Goal: Task Accomplishment & Management: Manage account settings

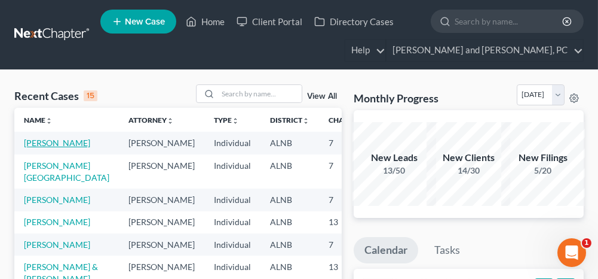
click at [41, 142] on link "[PERSON_NAME]" at bounding box center [57, 143] width 66 height 10
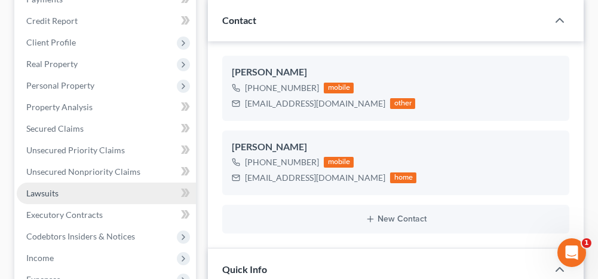
scroll to position [179, 0]
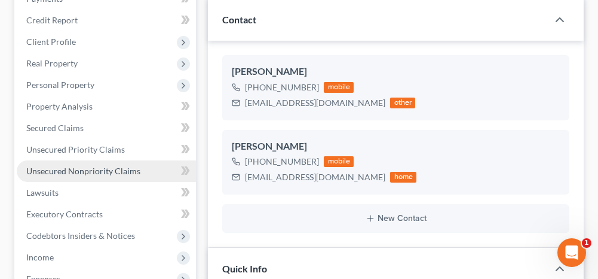
click at [129, 172] on span "Unsecured Nonpriority Claims" at bounding box center [83, 171] width 114 height 10
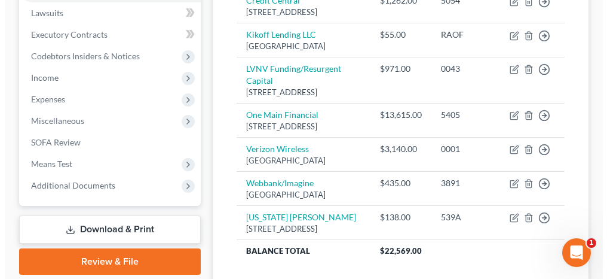
scroll to position [419, 0]
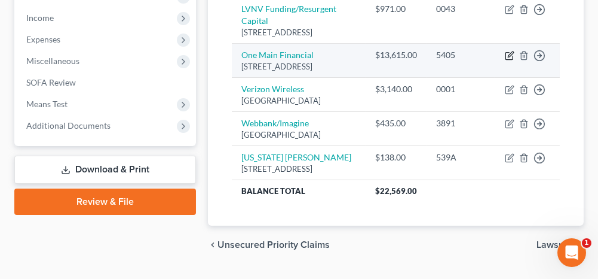
click at [510, 60] on icon "button" at bounding box center [510, 56] width 10 height 10
select select "15"
select select "10"
select select "0"
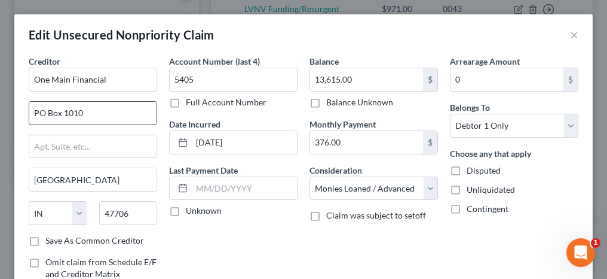
drag, startPoint x: 95, startPoint y: 110, endPoint x: 66, endPoint y: 112, distance: 29.4
click at [66, 112] on input "PO Box 1010" at bounding box center [92, 113] width 127 height 23
type input "PO Box 64"
click at [129, 213] on input "47706" at bounding box center [128, 213] width 59 height 24
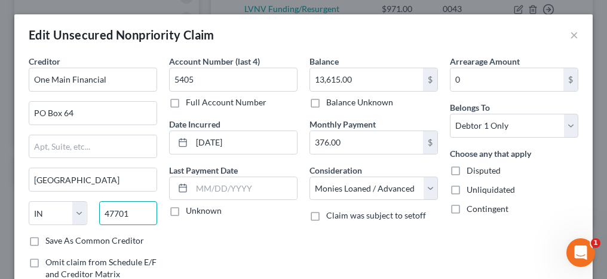
type input "47701"
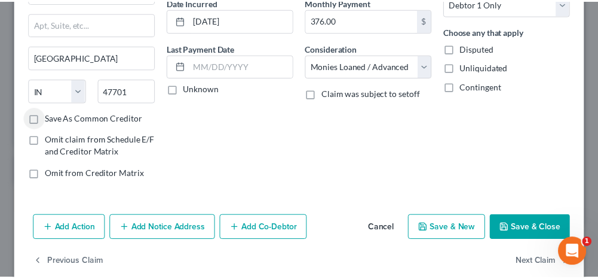
scroll to position [139, 0]
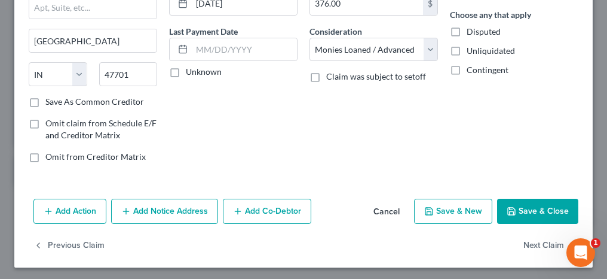
click at [524, 209] on button "Save & Close" at bounding box center [537, 211] width 81 height 25
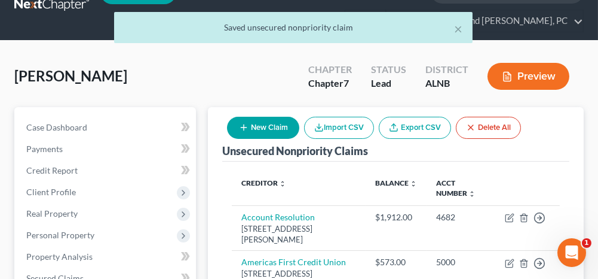
scroll to position [0, 0]
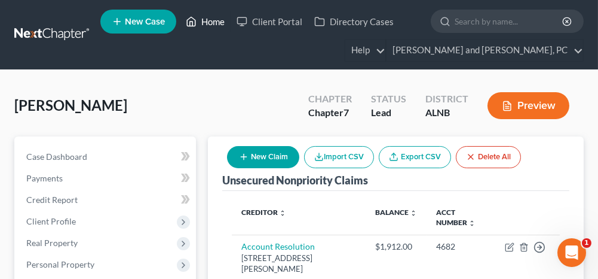
click at [212, 23] on link "Home" at bounding box center [205, 22] width 51 height 22
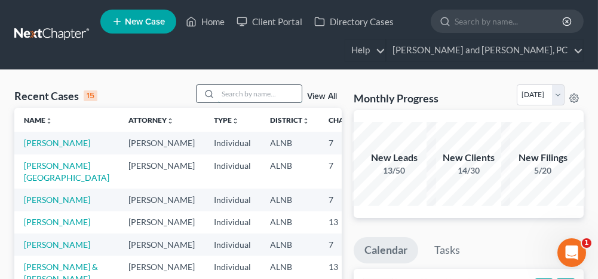
click at [255, 93] on input "search" at bounding box center [260, 93] width 84 height 17
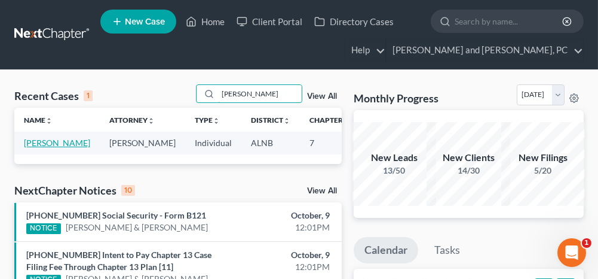
type input "[PERSON_NAME]"
click at [44, 143] on link "[PERSON_NAME]" at bounding box center [57, 143] width 66 height 10
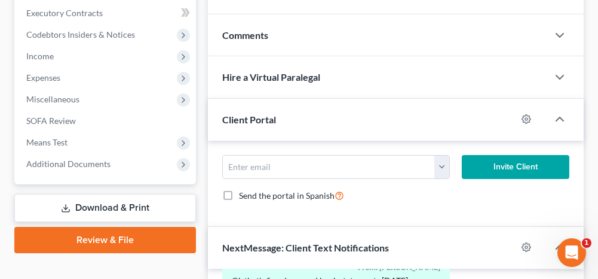
scroll to position [359, 0]
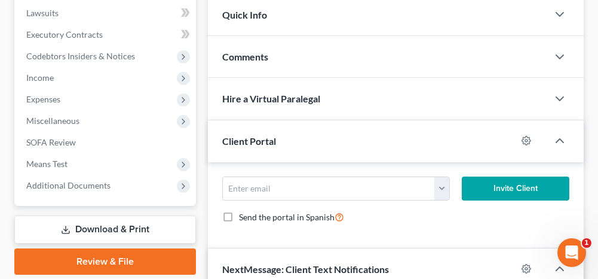
click at [108, 219] on link "Download & Print" at bounding box center [105, 229] width 182 height 28
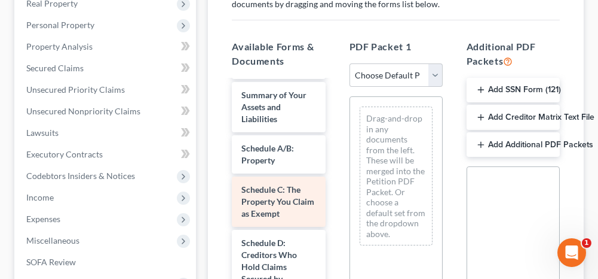
scroll to position [120, 0]
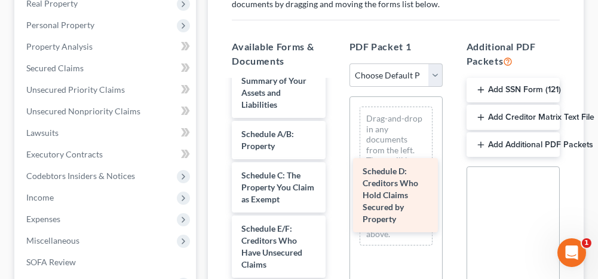
drag, startPoint x: 276, startPoint y: 236, endPoint x: 398, endPoint y: 179, distance: 135.1
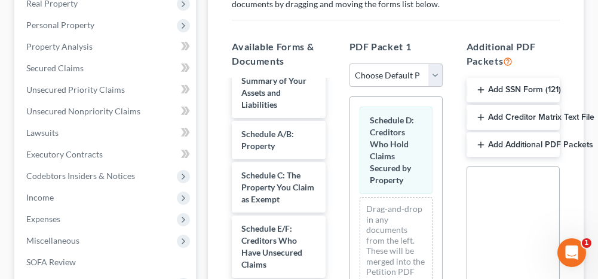
scroll to position [179, 0]
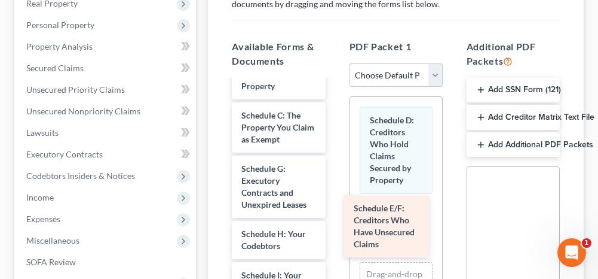
drag, startPoint x: 274, startPoint y: 185, endPoint x: 393, endPoint y: 227, distance: 126.7
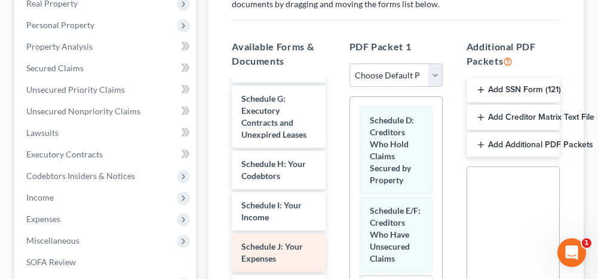
scroll to position [299, 0]
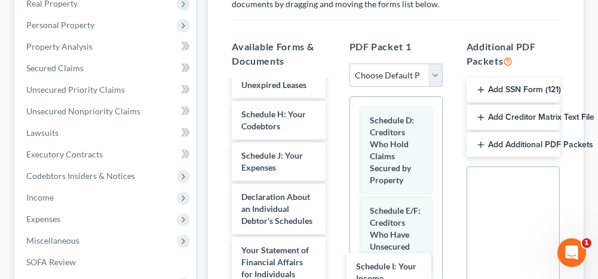
drag, startPoint x: 282, startPoint y: 181, endPoint x: 396, endPoint y: 282, distance: 152.9
click at [396, 278] on html "Home New Case Client Portal Directory Cases [PERSON_NAME] and [PERSON_NAME], PC…" at bounding box center [299, 153] width 598 height 785
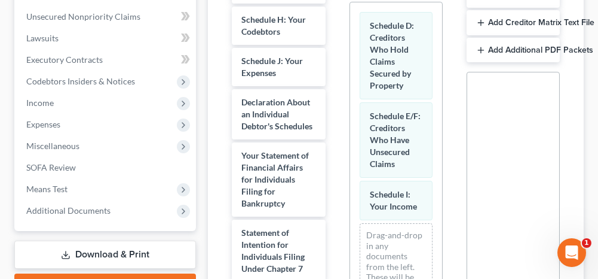
scroll to position [359, 0]
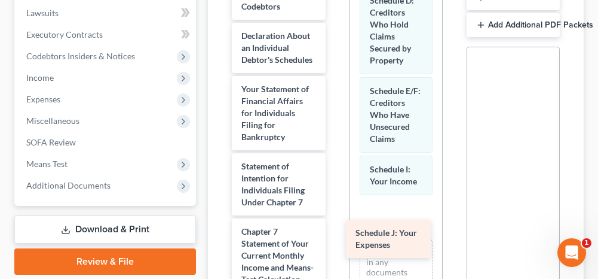
drag, startPoint x: 282, startPoint y: 48, endPoint x: 396, endPoint y: 235, distance: 219.2
click at [335, 235] on div "Schedule J: Your Expenses Installments Fee Sheets Voluntary Petition for Indivi…" at bounding box center [278, 77] width 112 height 831
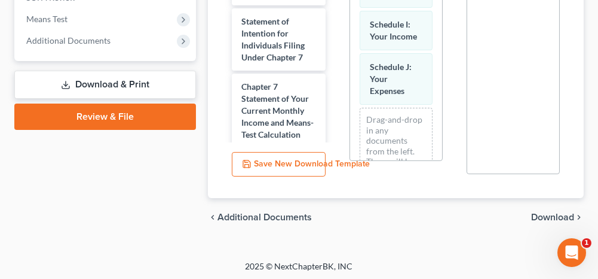
scroll to position [505, 0]
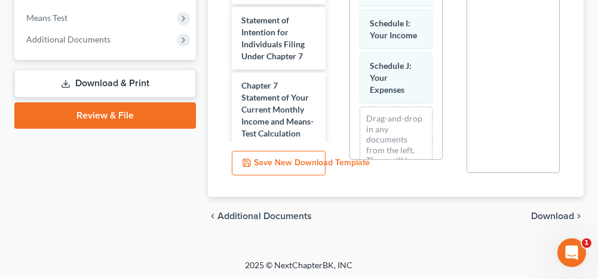
click at [546, 213] on span "Download" at bounding box center [553, 216] width 43 height 10
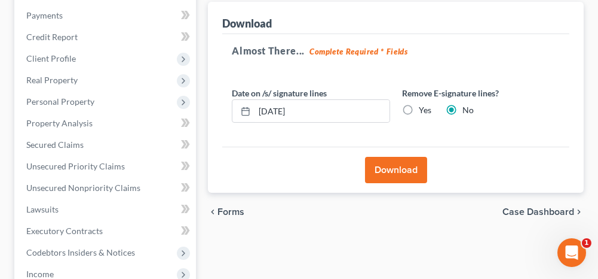
scroll to position [158, 0]
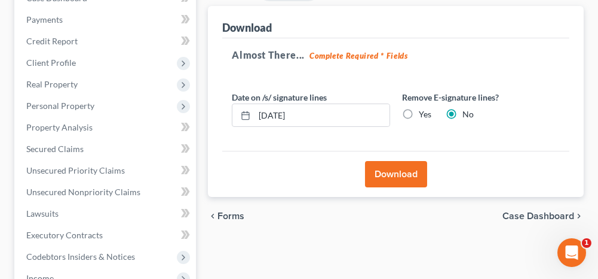
click at [381, 167] on button "Download" at bounding box center [396, 174] width 62 height 26
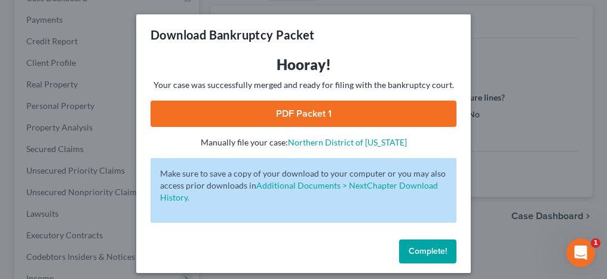
click at [304, 121] on link "PDF Packet 1" at bounding box center [304, 113] width 306 height 26
click at [423, 252] on span "Complete!" at bounding box center [428, 251] width 38 height 10
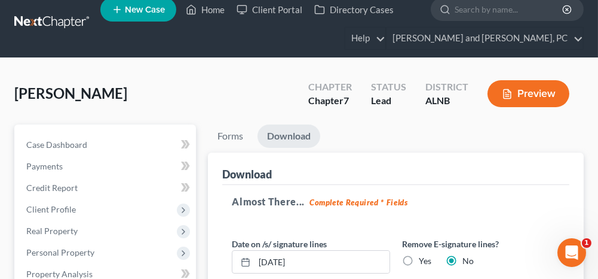
scroll to position [0, 0]
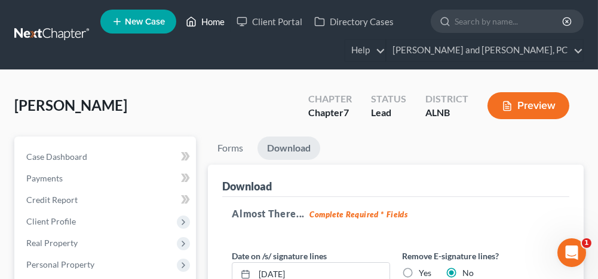
click at [207, 20] on link "Home" at bounding box center [205, 22] width 51 height 22
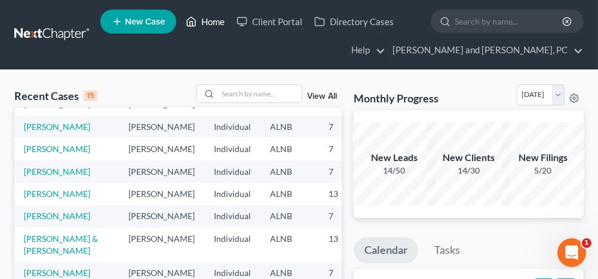
scroll to position [282, 0]
click at [42, 233] on link "[PERSON_NAME] & [PERSON_NAME]" at bounding box center [61, 244] width 74 height 22
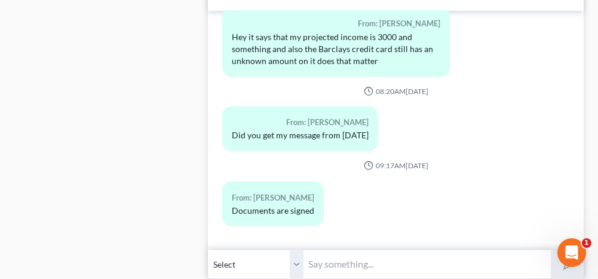
scroll to position [957, 0]
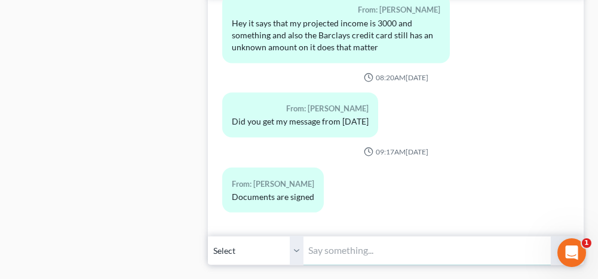
click at [350, 236] on input "text" at bounding box center [427, 250] width 247 height 29
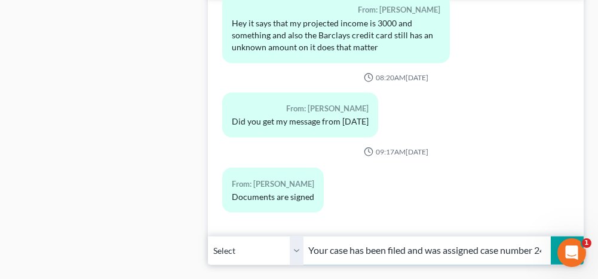
click at [520, 236] on input "Your case has been filed and was assigned case number 24-40923" at bounding box center [427, 250] width 247 height 29
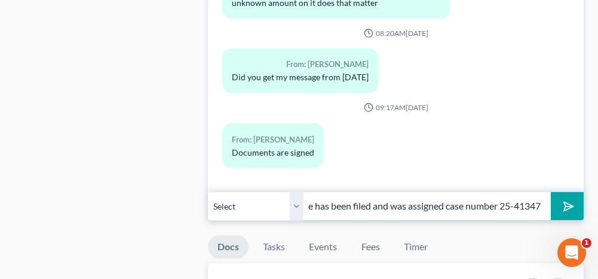
scroll to position [1016, 0]
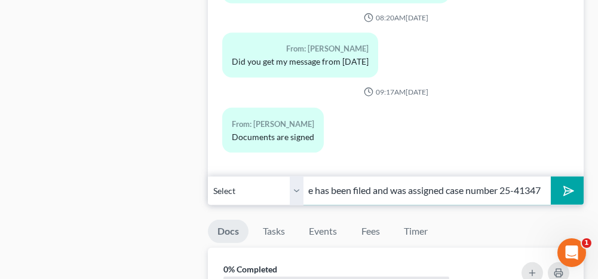
type input "Your case has been filed and was assigned case number 25-41347"
click at [565, 184] on polygon "submit" at bounding box center [567, 191] width 14 height 14
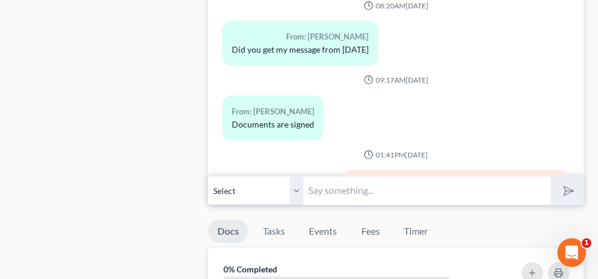
scroll to position [5108, 0]
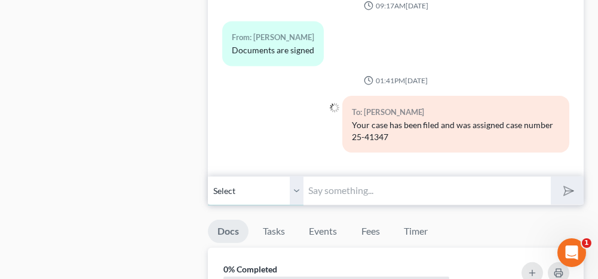
drag, startPoint x: 294, startPoint y: 155, endPoint x: 288, endPoint y: 170, distance: 15.5
click at [294, 176] on select "Select [PHONE_NUMBER] - [PERSON_NAME] [PHONE_NUMBER] - [PERSON_NAME]" at bounding box center [256, 190] width 96 height 29
select select "1"
click at [208, 176] on select "Select [PHONE_NUMBER] - [PERSON_NAME] [PHONE_NUMBER] - [PERSON_NAME]" at bounding box center [256, 190] width 96 height 29
drag, startPoint x: 323, startPoint y: 160, endPoint x: 309, endPoint y: 160, distance: 14.3
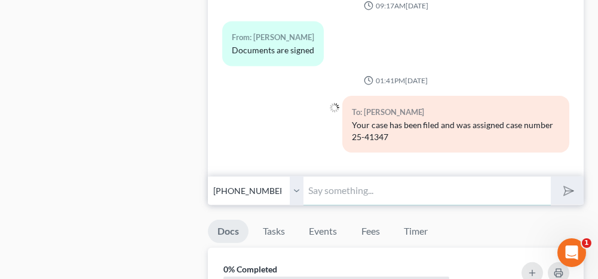
click at [323, 176] on input "text" at bounding box center [427, 190] width 247 height 29
type input "Your case has been filed and was assigned case number 25-41347"
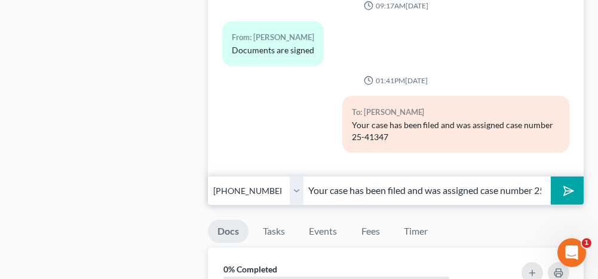
click at [568, 184] on polygon "submit" at bounding box center [567, 191] width 14 height 14
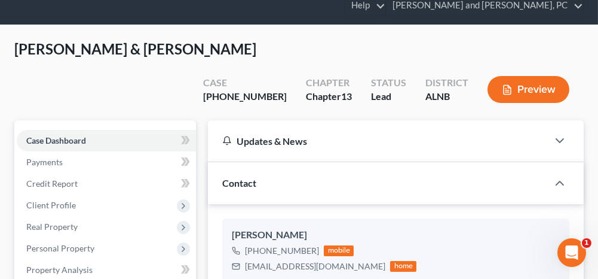
scroll to position [0, 0]
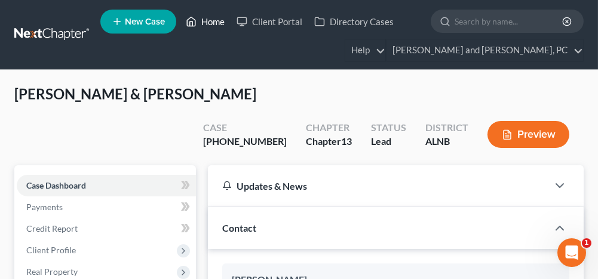
drag, startPoint x: 208, startPoint y: 23, endPoint x: 181, endPoint y: 79, distance: 61.8
click at [208, 23] on link "Home" at bounding box center [205, 22] width 51 height 22
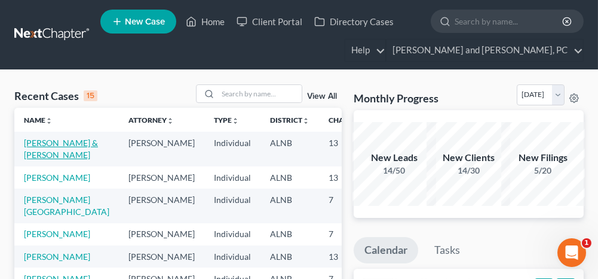
click at [47, 141] on link "[PERSON_NAME] & [PERSON_NAME]" at bounding box center [61, 149] width 74 height 22
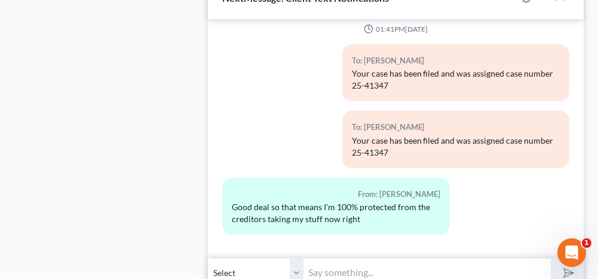
scroll to position [1016, 0]
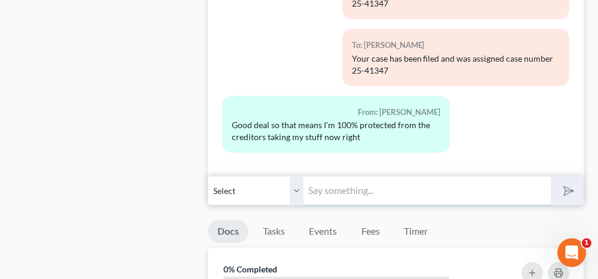
click at [329, 176] on input "text" at bounding box center [427, 190] width 247 height 29
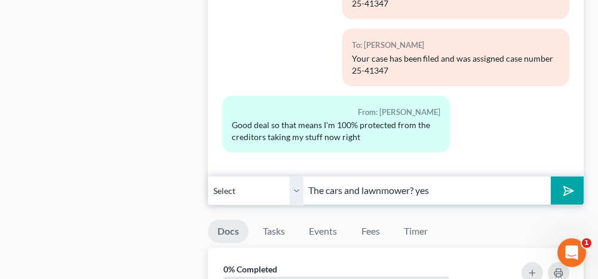
type input "The cars and lawnmower? yes"
click at [576, 176] on button "submit" at bounding box center [567, 190] width 33 height 28
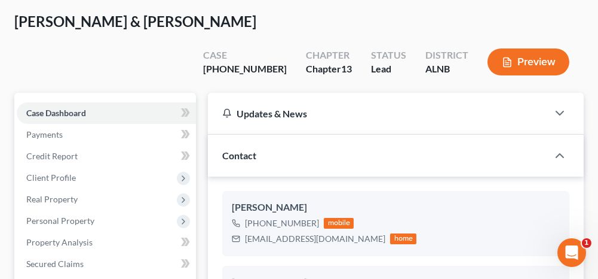
scroll to position [0, 0]
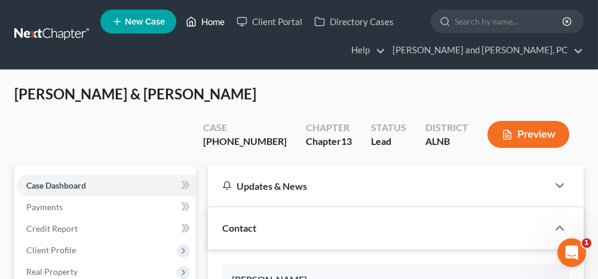
drag, startPoint x: 213, startPoint y: 20, endPoint x: 221, endPoint y: 75, distance: 56.2
click at [213, 20] on link "Home" at bounding box center [205, 22] width 51 height 22
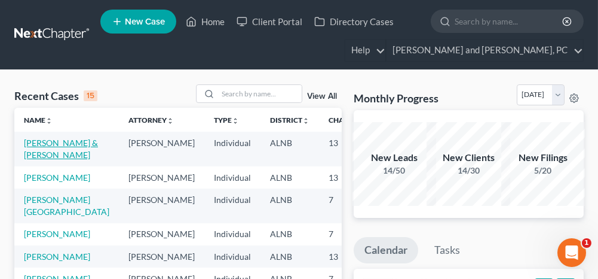
click at [42, 142] on link "[PERSON_NAME] & [PERSON_NAME]" at bounding box center [61, 149] width 74 height 22
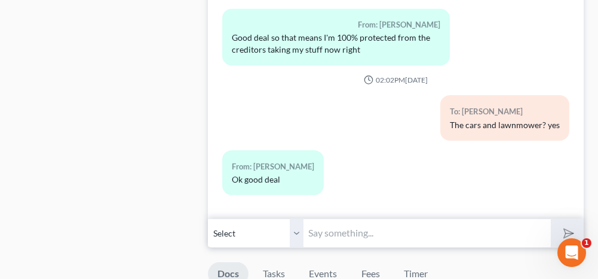
scroll to position [1016, 0]
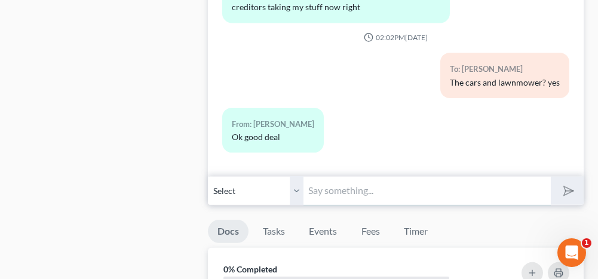
click at [312, 176] on input "text" at bounding box center [427, 190] width 247 height 29
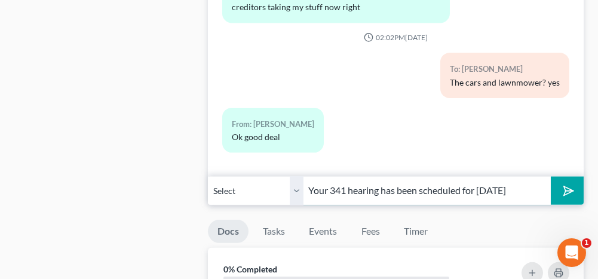
type input "Your 341 hearing has been scheduled for [DATE] 9:00 am. The call-in number is […"
click at [428, 176] on input "Your 341 hearing has been scheduled for [DATE] 9:00 am. The call-in number is […" at bounding box center [427, 190] width 247 height 29
click at [569, 182] on icon "submit" at bounding box center [566, 190] width 17 height 17
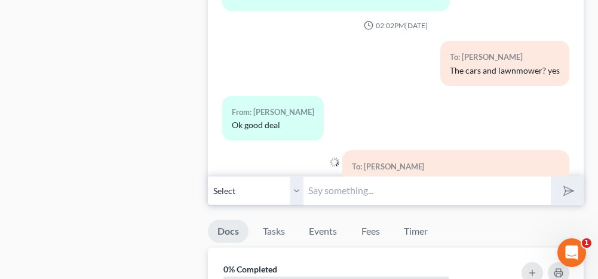
scroll to position [5449, 0]
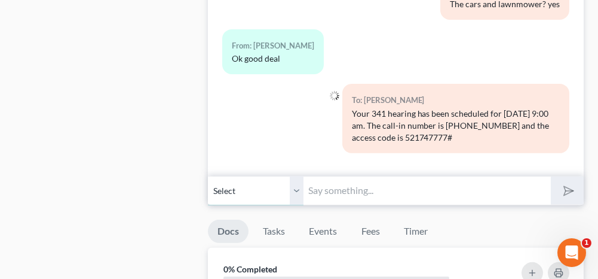
click at [297, 176] on select "Select [PHONE_NUMBER] - [PERSON_NAME] [PHONE_NUMBER] - [PERSON_NAME]" at bounding box center [256, 190] width 96 height 29
select select "1"
click at [208, 176] on select "Select [PHONE_NUMBER] - [PERSON_NAME] [PHONE_NUMBER] - [PERSON_NAME]" at bounding box center [256, 190] width 96 height 29
click at [335, 176] on input "text" at bounding box center [427, 190] width 247 height 29
type input "Your 341 hearing has been scheduled for [DATE] 9:00 am. The call-in number is […"
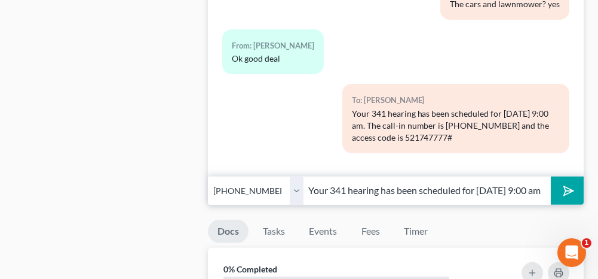
click at [566, 182] on icon "submit" at bounding box center [566, 190] width 17 height 17
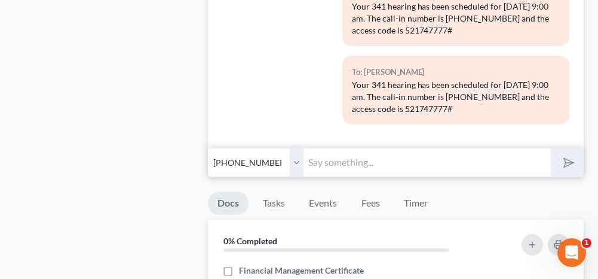
scroll to position [1076, 0]
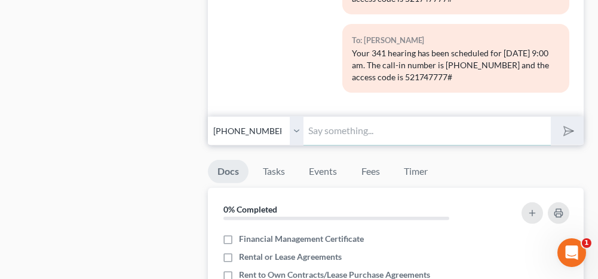
click at [331, 116] on input "text" at bounding box center [427, 130] width 247 height 29
paste input "[URL][DOMAIN_NAME]"
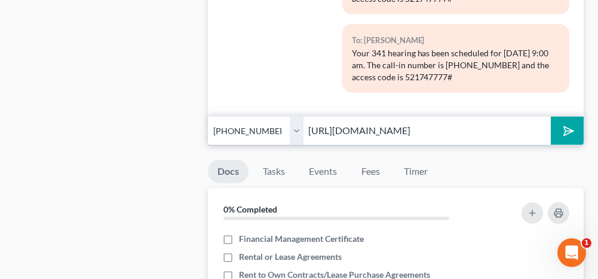
type input "[URL][DOMAIN_NAME]"
drag, startPoint x: 297, startPoint y: 96, endPoint x: 295, endPoint y: 110, distance: 14.5
click at [297, 116] on select "Select [PHONE_NUMBER] - [PERSON_NAME] [PHONE_NUMBER] - [PERSON_NAME]" at bounding box center [256, 130] width 96 height 29
select select "0"
click at [208, 116] on select "Select [PHONE_NUMBER] - [PERSON_NAME] [PHONE_NUMBER] - [PERSON_NAME]" at bounding box center [256, 130] width 96 height 29
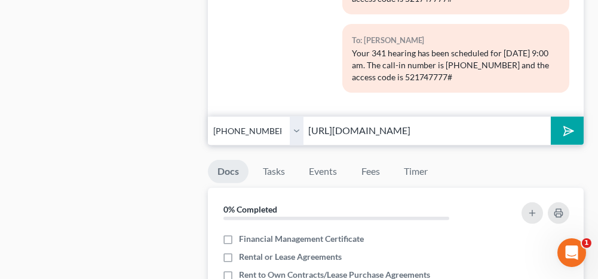
click at [566, 124] on polygon "submit" at bounding box center [567, 131] width 14 height 14
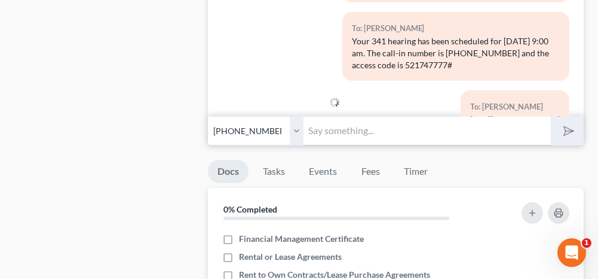
scroll to position [5583, 0]
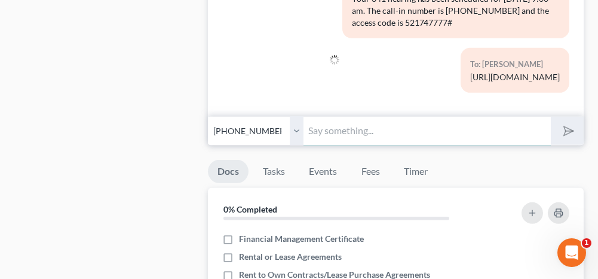
click at [396, 116] on input "text" at bounding box center [427, 130] width 247 height 29
type input "T"
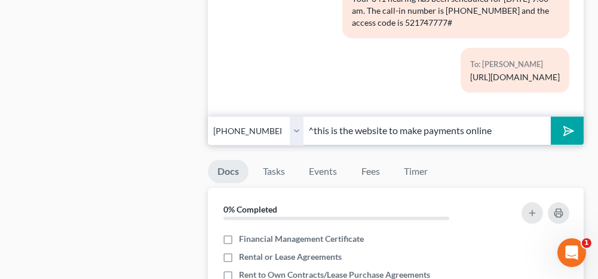
type input "^this is the website to make payments online"
click at [574, 117] on button "submit" at bounding box center [567, 131] width 33 height 28
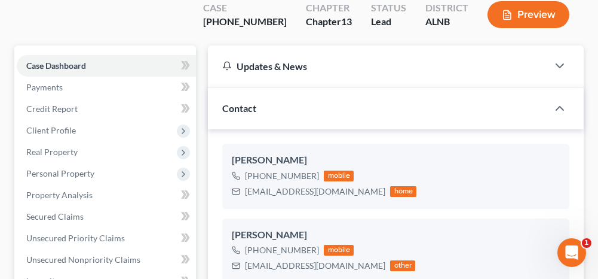
scroll to position [0, 0]
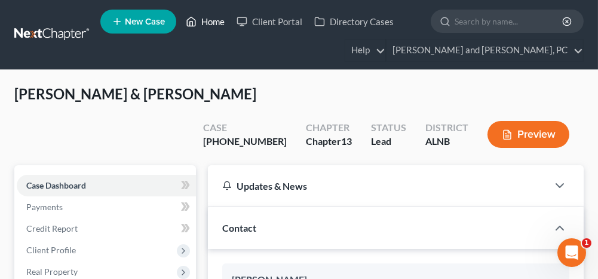
drag, startPoint x: 218, startPoint y: 20, endPoint x: 283, endPoint y: 5, distance: 66.3
click at [218, 20] on link "Home" at bounding box center [205, 22] width 51 height 22
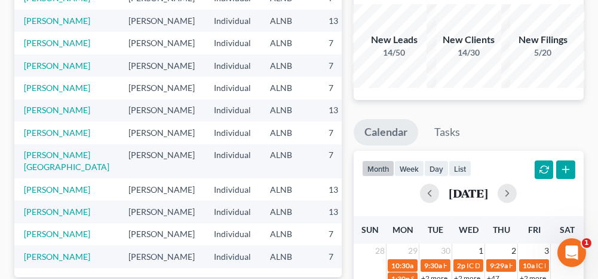
scroll to position [120, 0]
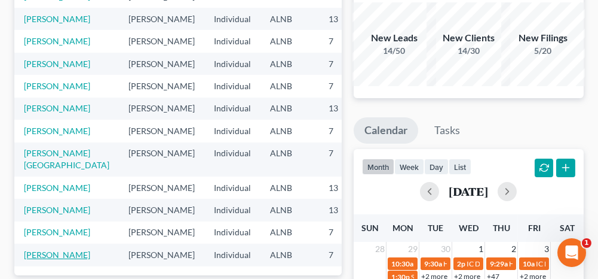
click at [42, 249] on link "[PERSON_NAME]" at bounding box center [57, 254] width 66 height 10
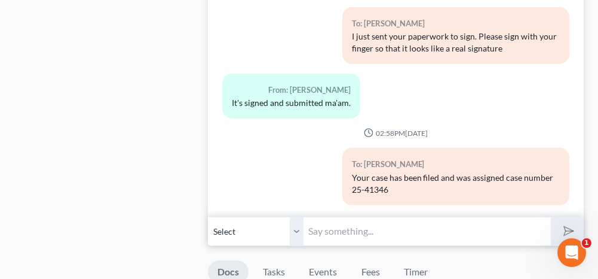
scroll to position [1256, 0]
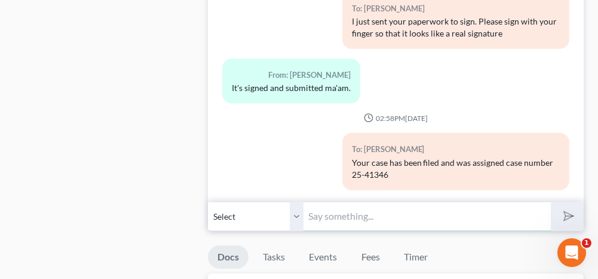
click at [316, 203] on input "text" at bounding box center [427, 215] width 247 height 29
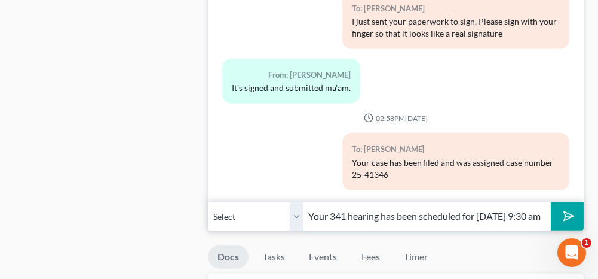
click at [527, 208] on input "Your 341 hearing has been scheduled for [DATE] 9:30 am. The call-in number is […" at bounding box center [427, 215] width 247 height 29
click at [524, 207] on input "Your 341 hearing has been scheduled for [DATE] 9:30 am. The call-in number is […" at bounding box center [427, 215] width 247 height 29
type input "Your 341 hearing has been scheduled for [DATE] 10:30 am. The call-in number is …"
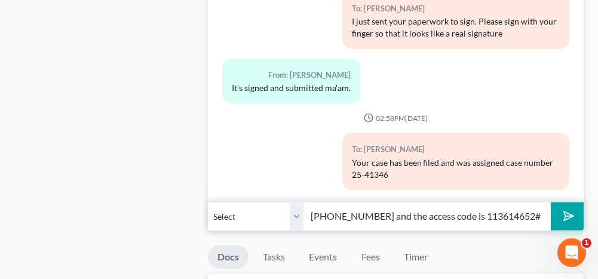
scroll to position [0, 0]
click at [563, 207] on icon "submit" at bounding box center [566, 215] width 17 height 17
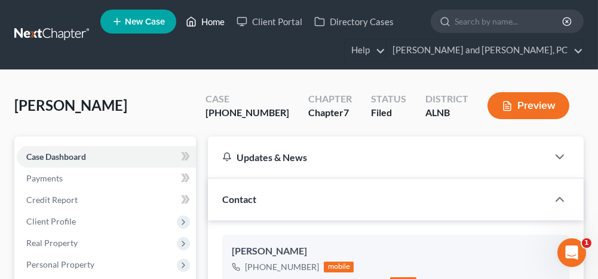
click at [215, 20] on link "Home" at bounding box center [205, 22] width 51 height 22
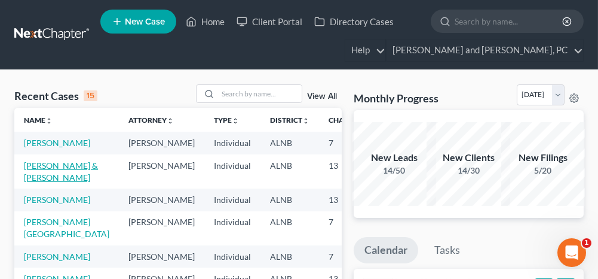
click at [33, 176] on link "[PERSON_NAME] & [PERSON_NAME]" at bounding box center [61, 171] width 74 height 22
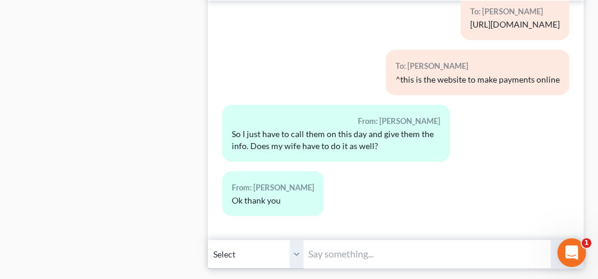
scroll to position [957, 0]
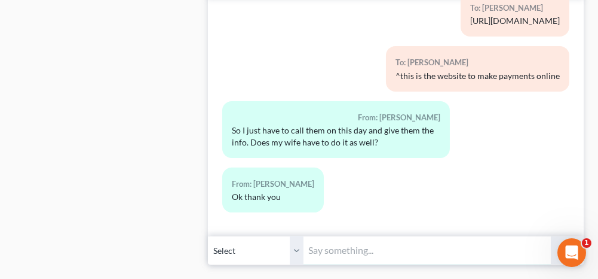
click at [362, 236] on input "text" at bounding box center [427, 250] width 247 height 29
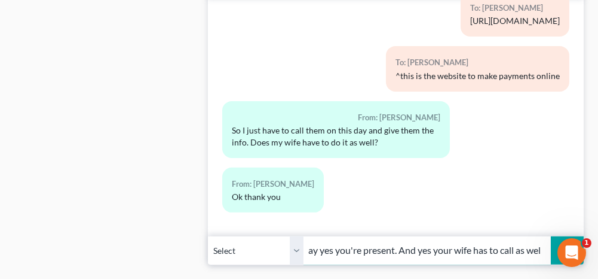
scroll to position [0, 413]
type input "Put your phone on mute until the trustee calls your name. When she calls your n…"
click at [572, 245] on icon "submit" at bounding box center [567, 251] width 12 height 12
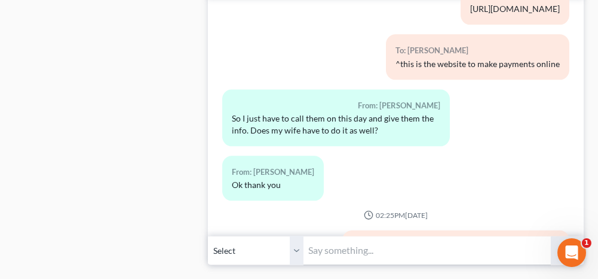
scroll to position [5856, 0]
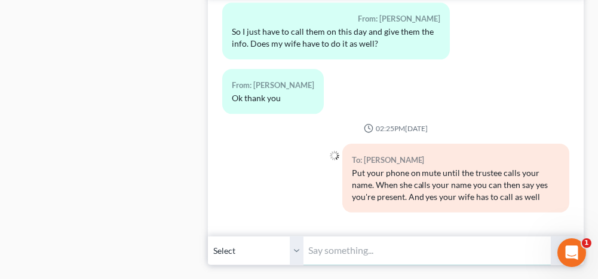
click at [414, 236] on input "text" at bounding box center [427, 250] width 247 height 29
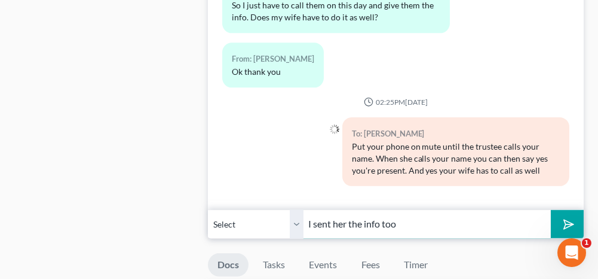
scroll to position [1016, 0]
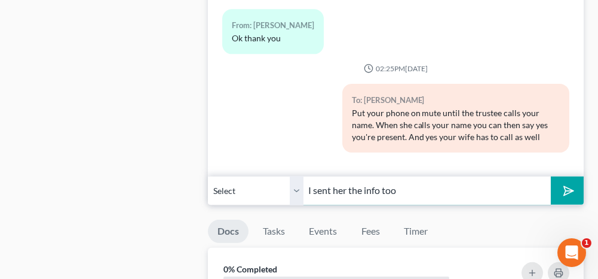
type input "I sent her the info too"
click at [565, 176] on button "submit" at bounding box center [567, 190] width 33 height 28
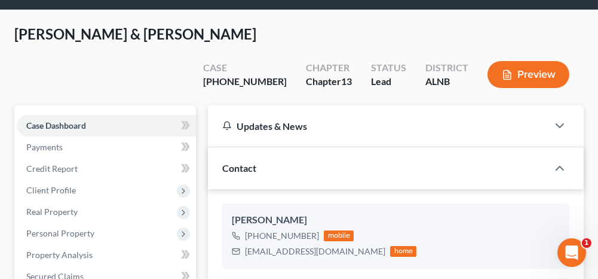
scroll to position [0, 0]
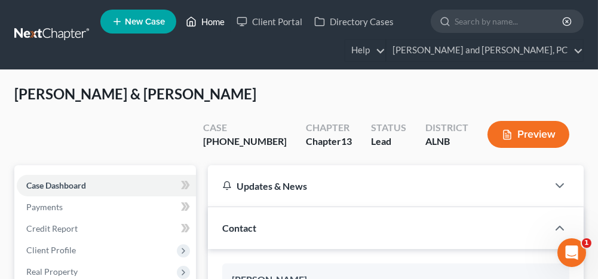
drag, startPoint x: 210, startPoint y: 22, endPoint x: 210, endPoint y: 62, distance: 40.1
click at [210, 22] on link "Home" at bounding box center [205, 22] width 51 height 22
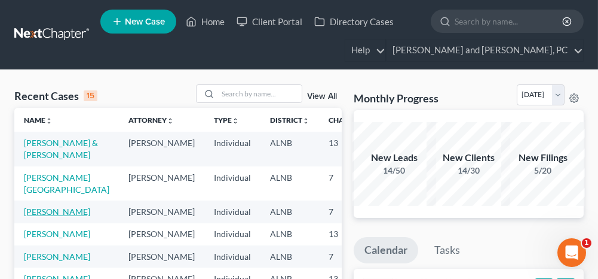
click at [41, 216] on link "[PERSON_NAME]" at bounding box center [57, 211] width 66 height 10
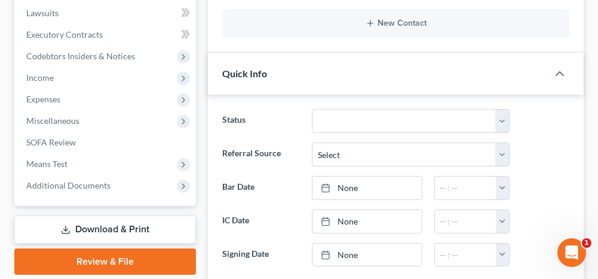
scroll to position [299, 0]
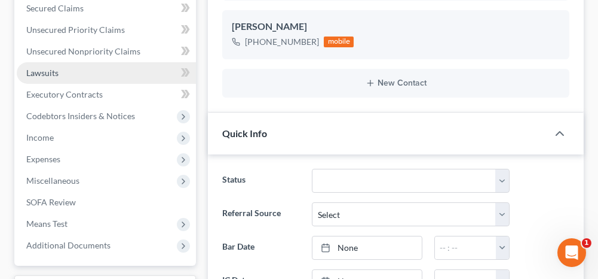
click at [80, 73] on link "Lawsuits" at bounding box center [106, 73] width 179 height 22
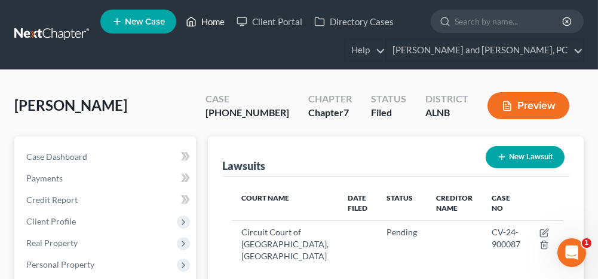
click at [205, 22] on link "Home" at bounding box center [205, 22] width 51 height 22
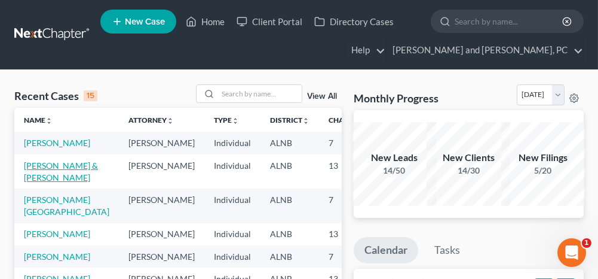
click at [36, 177] on link "[PERSON_NAME] & [PERSON_NAME]" at bounding box center [61, 171] width 74 height 22
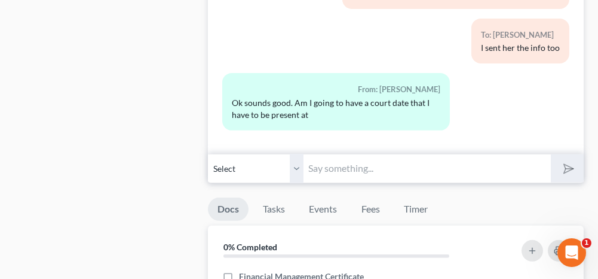
scroll to position [957, 0]
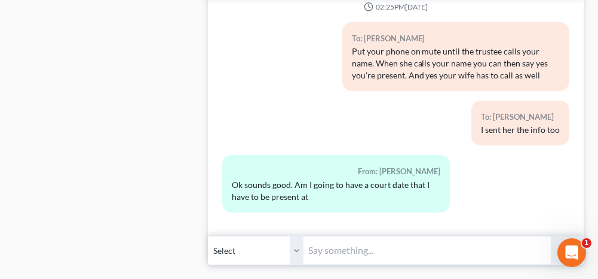
click at [352, 236] on input "text" at bounding box center [427, 250] width 247 height 29
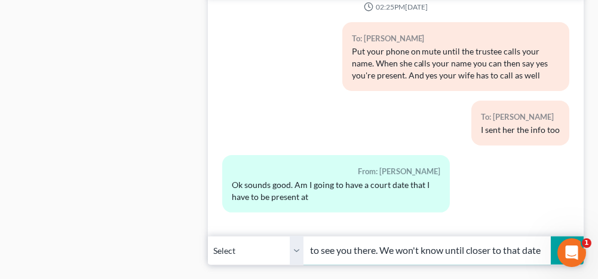
scroll to position [0, 282]
type input "The [DATE] court date will be with the Judge. He might want to see you there. W…"
click at [568, 242] on icon "submit" at bounding box center [566, 250] width 17 height 17
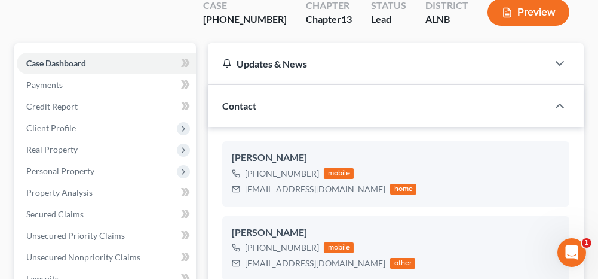
scroll to position [0, 0]
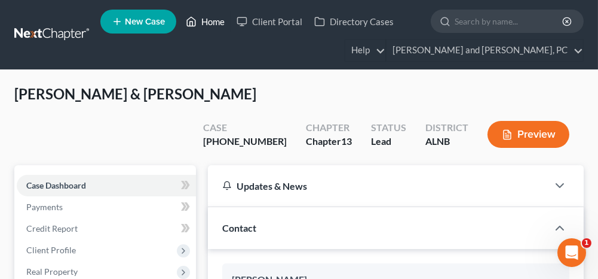
drag, startPoint x: 215, startPoint y: 25, endPoint x: 205, endPoint y: 66, distance: 42.5
click at [215, 25] on link "Home" at bounding box center [205, 22] width 51 height 22
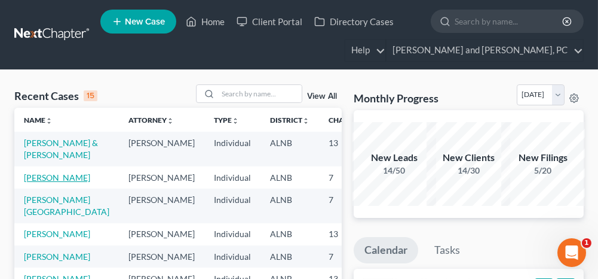
click at [39, 182] on link "[PERSON_NAME]" at bounding box center [57, 177] width 66 height 10
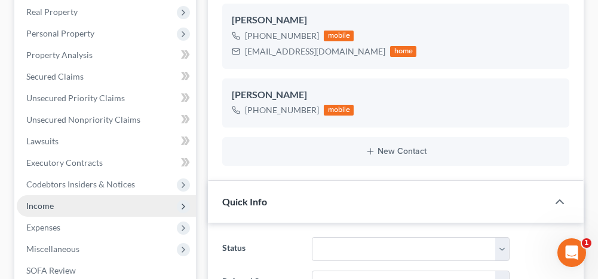
scroll to position [239, 0]
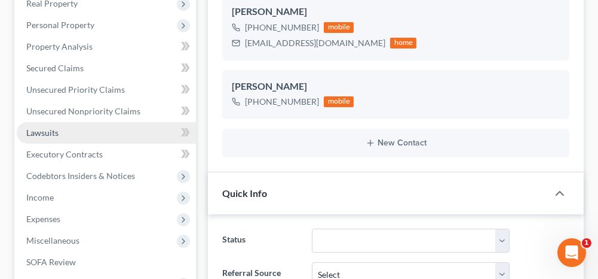
click at [88, 133] on link "Lawsuits" at bounding box center [106, 133] width 179 height 22
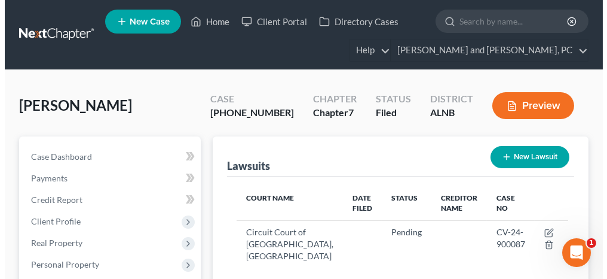
scroll to position [60, 0]
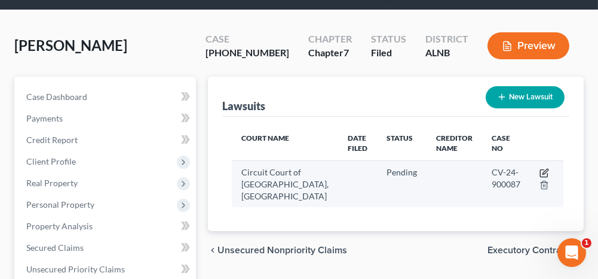
click at [543, 170] on icon "button" at bounding box center [545, 173] width 10 height 10
select select "0"
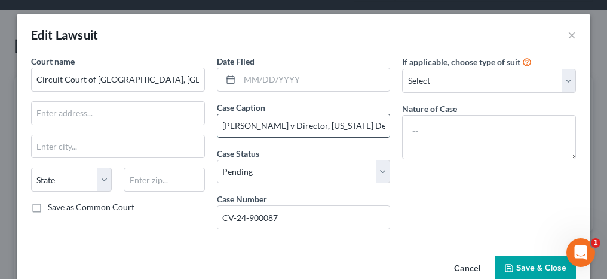
click at [342, 126] on input "[PERSON_NAME] v Director, [US_STATE] Dept of Ind. Relations" at bounding box center [304, 125] width 173 height 23
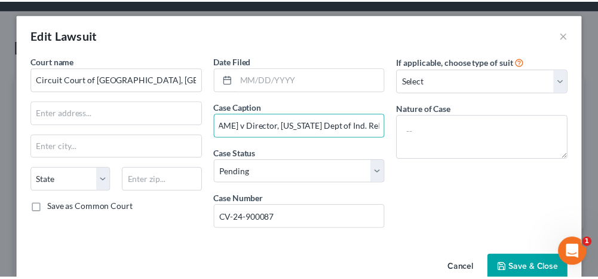
scroll to position [0, 0]
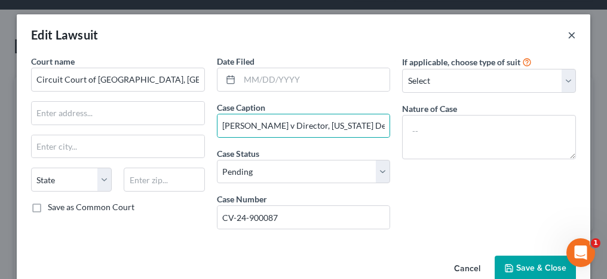
click at [568, 35] on button "×" at bounding box center [572, 35] width 8 height 14
